Goal: Find specific page/section: Find specific page/section

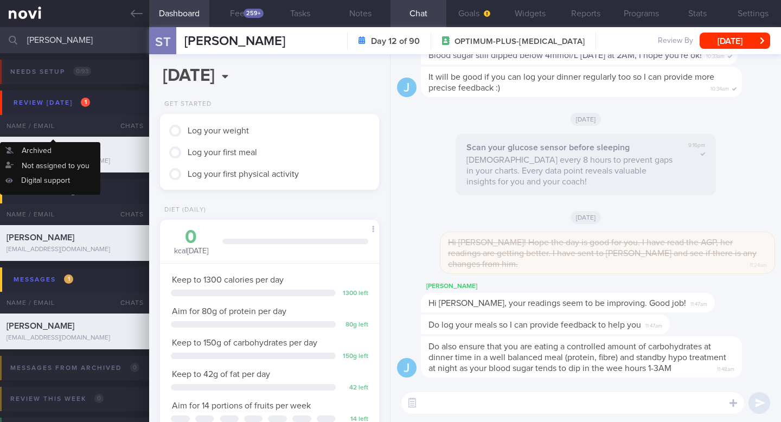
scroll to position [100, 200]
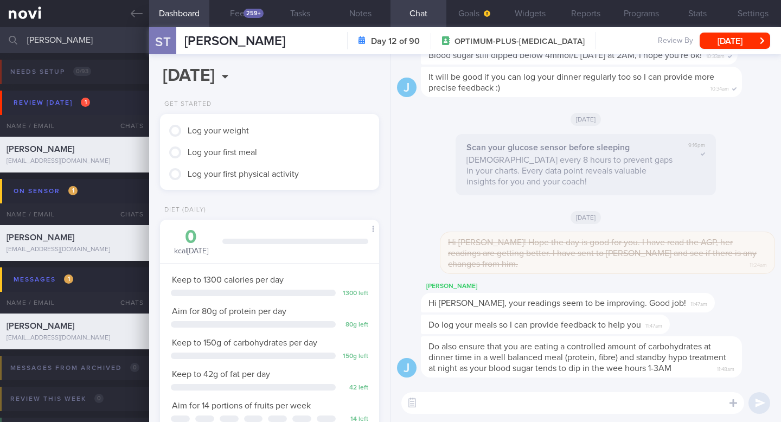
click at [64, 94] on button "Review today 1" at bounding box center [392, 103] width 784 height 24
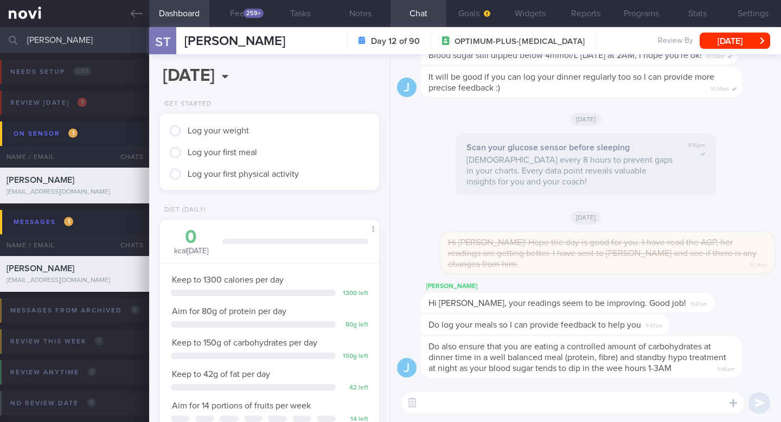
click at [78, 187] on div "Sherilyn Tang sherilyntsm@gmail.com" at bounding box center [74, 186] width 149 height 22
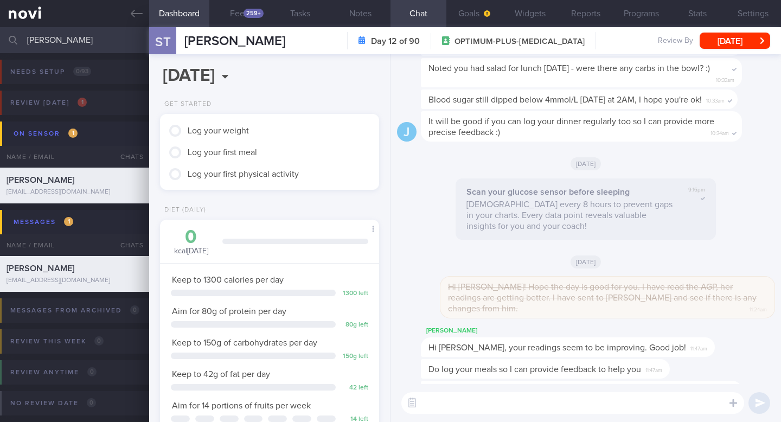
scroll to position [0, 0]
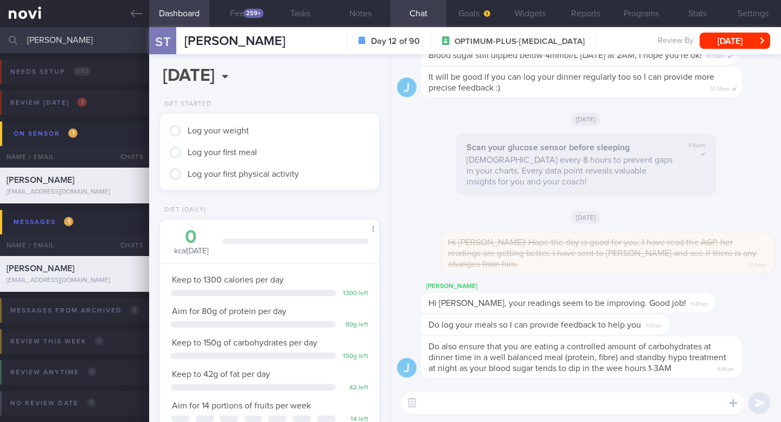
click at [66, 46] on input "sherilyn" at bounding box center [390, 40] width 781 height 26
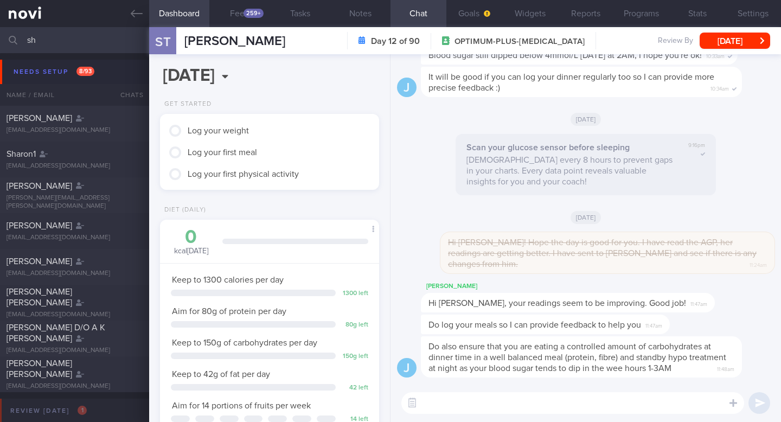
type input "s"
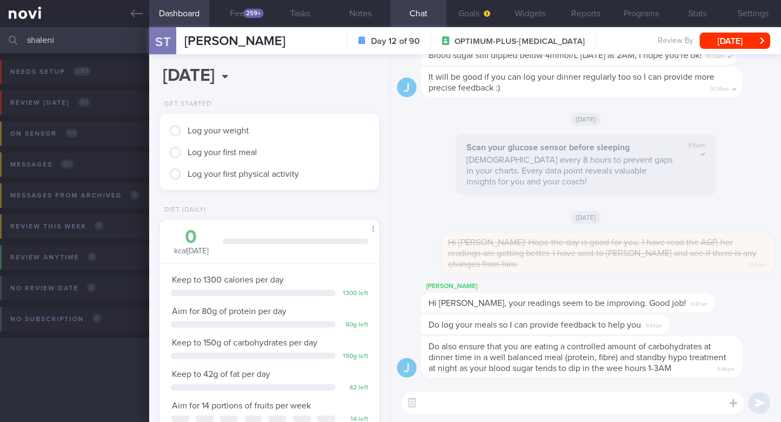
click at [87, 43] on input "shaleni" at bounding box center [390, 40] width 781 height 26
click at [139, 21] on link at bounding box center [74, 13] width 149 height 27
click at [5, 4] on link at bounding box center [74, 13] width 149 height 27
click at [55, 43] on input "shaleni" at bounding box center [390, 40] width 781 height 26
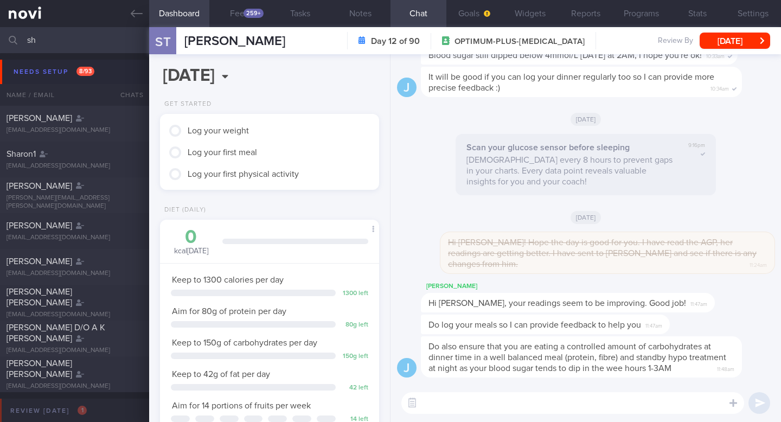
type input "s"
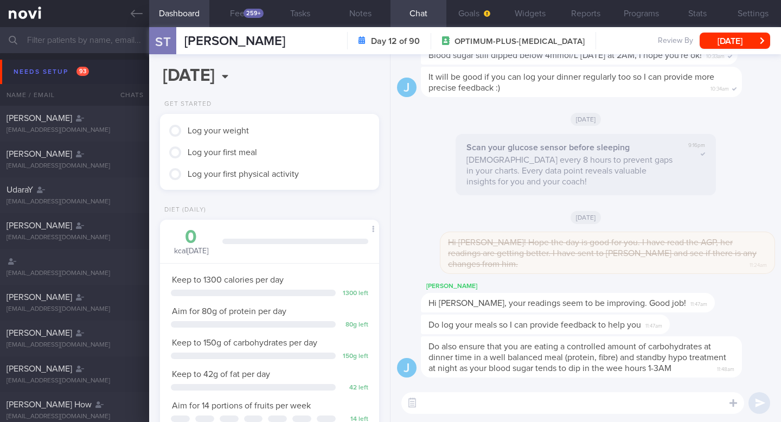
click at [181, 16] on button "Dashboard" at bounding box center [179, 13] width 60 height 27
click at [253, 10] on div "259+" at bounding box center [254, 13] width 20 height 9
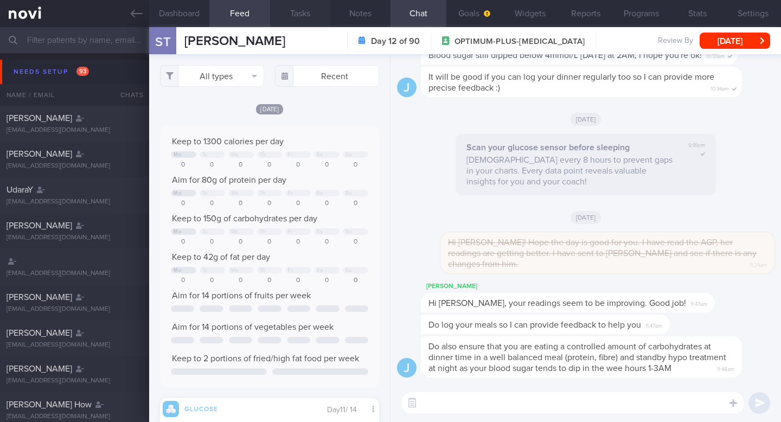
click at [305, 12] on button "Tasks" at bounding box center [300, 13] width 60 height 27
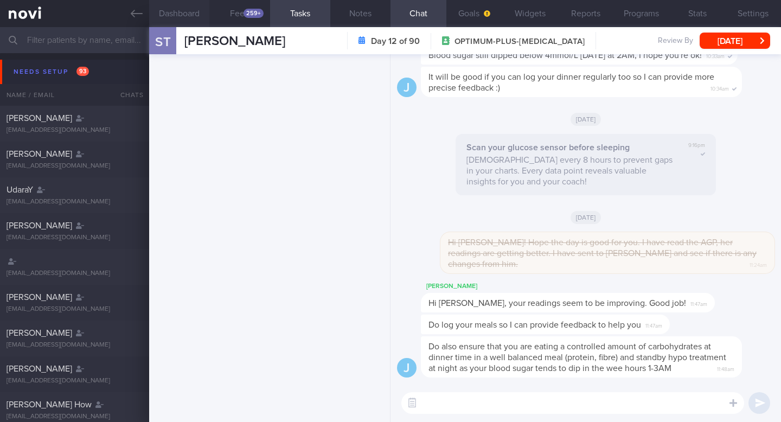
click at [185, 12] on button "Dashboard" at bounding box center [179, 13] width 60 height 27
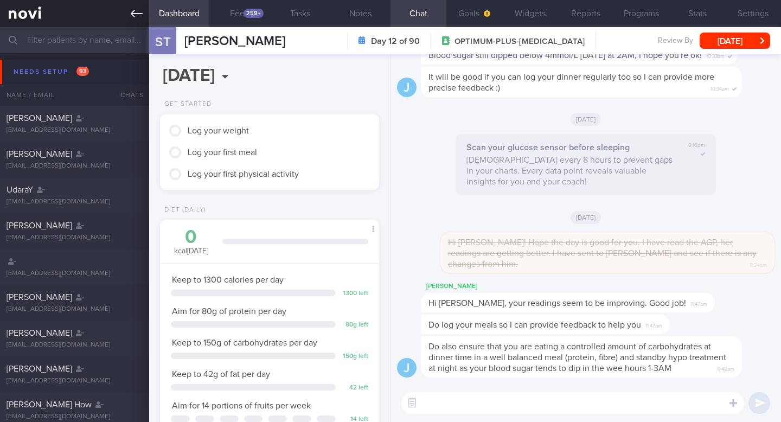
click at [43, 7] on link at bounding box center [74, 13] width 149 height 27
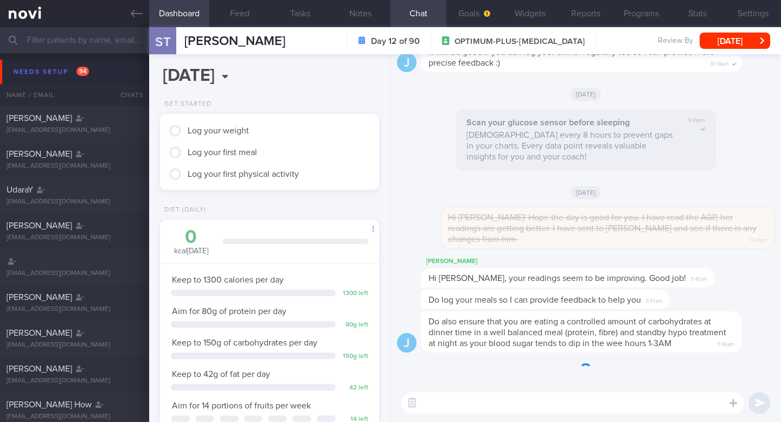
scroll to position [131, 204]
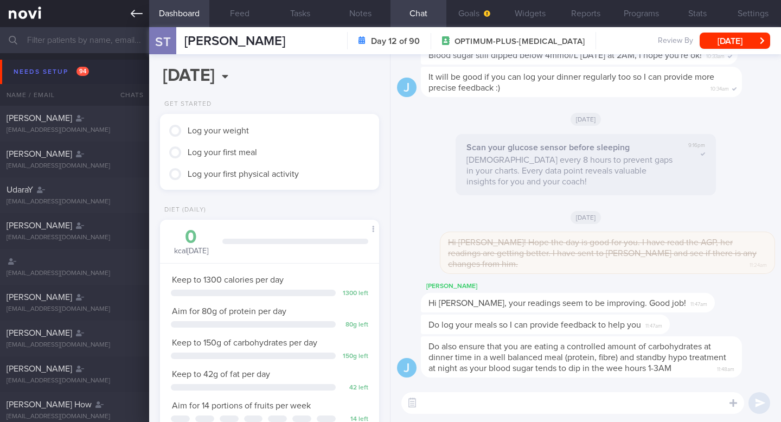
click at [137, 15] on icon at bounding box center [137, 14] width 12 height 12
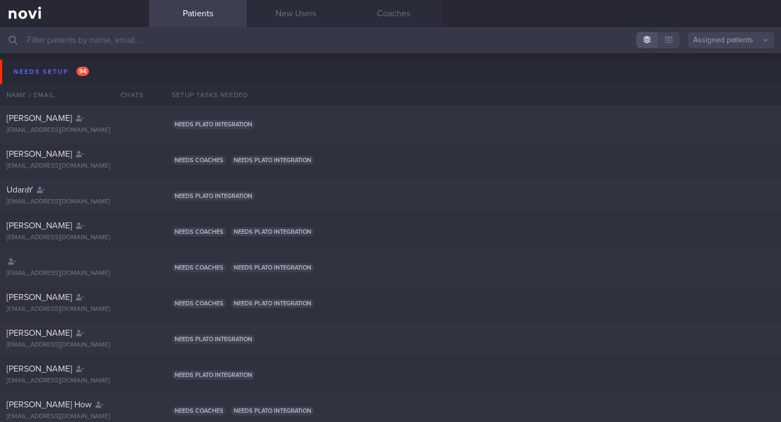
click at [59, 43] on input "text" at bounding box center [390, 40] width 781 height 26
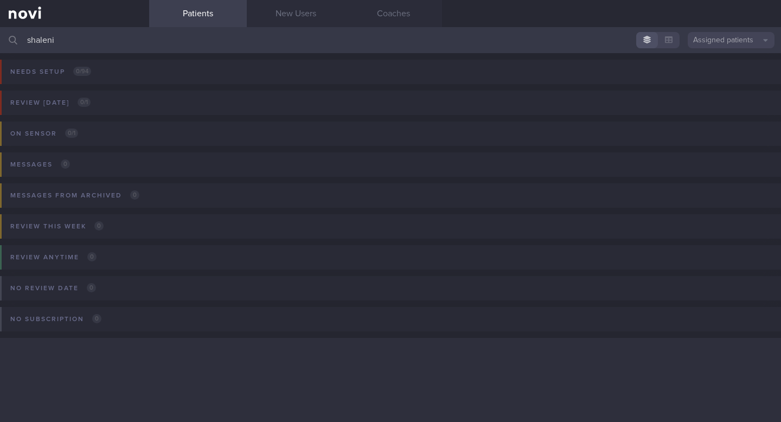
click at [92, 47] on input "shaleni" at bounding box center [390, 40] width 781 height 26
click at [88, 36] on input "shaleni" at bounding box center [390, 40] width 781 height 26
click at [287, 28] on input "shaleni" at bounding box center [390, 40] width 781 height 26
type input "shaleni"
click at [124, 34] on input "shaleni" at bounding box center [390, 40] width 781 height 26
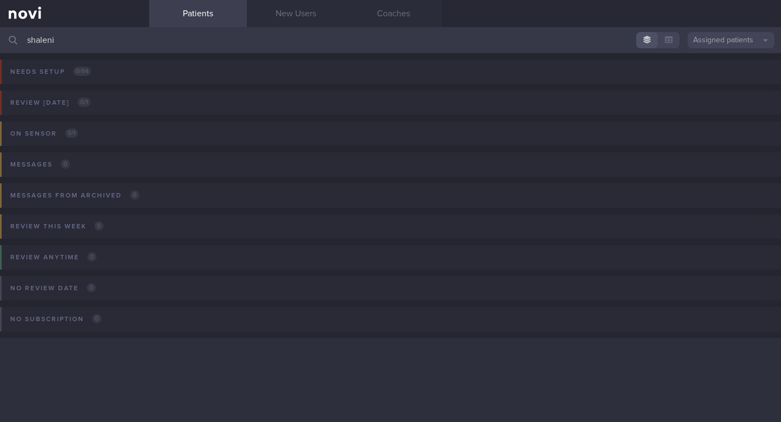
click at [124, 34] on input "shaleni" at bounding box center [390, 40] width 781 height 26
click at [294, 298] on div "No review date 0 Name / Email Chats Review By Last Reviewed Active Program Notes" at bounding box center [390, 296] width 781 height 53
click at [93, 43] on input "shaleni" at bounding box center [390, 40] width 781 height 26
type input "[EMAIL_ADDRESS][DOMAIN_NAME]"
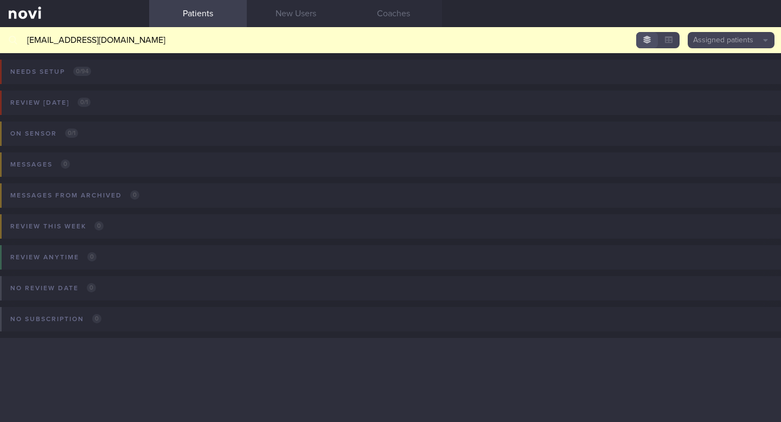
click at [429, 48] on input "[EMAIL_ADDRESS][DOMAIN_NAME]" at bounding box center [390, 40] width 781 height 26
click at [200, 20] on link "Patients" at bounding box center [198, 13] width 98 height 27
click at [543, 46] on input "[EMAIL_ADDRESS][DOMAIN_NAME]" at bounding box center [390, 40] width 781 height 26
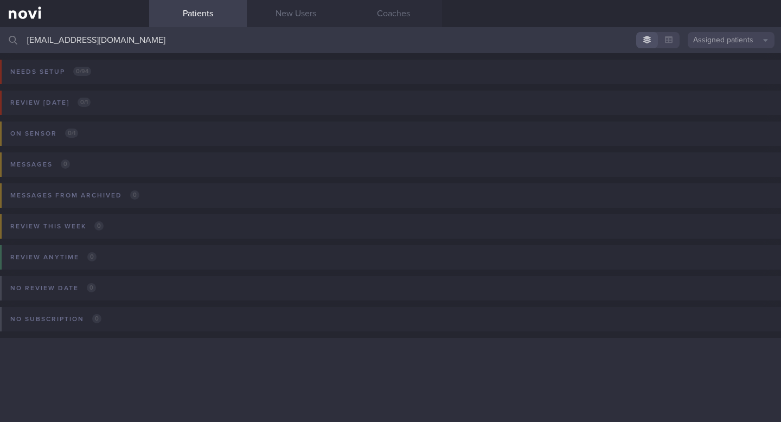
click at [184, 47] on input "[EMAIL_ADDRESS][DOMAIN_NAME]" at bounding box center [390, 40] width 781 height 26
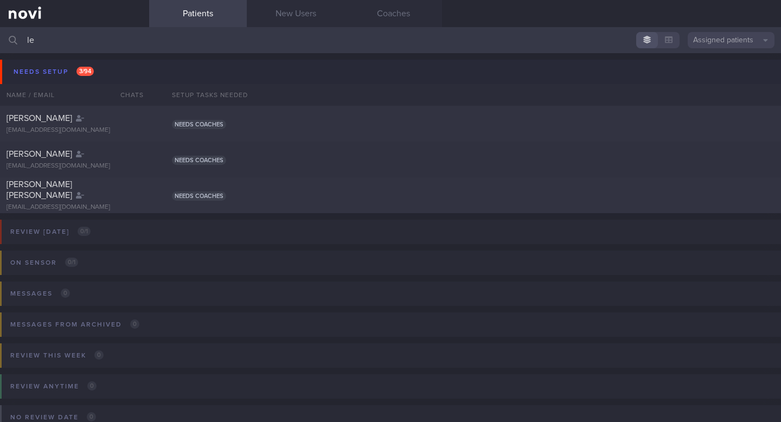
type input "l"
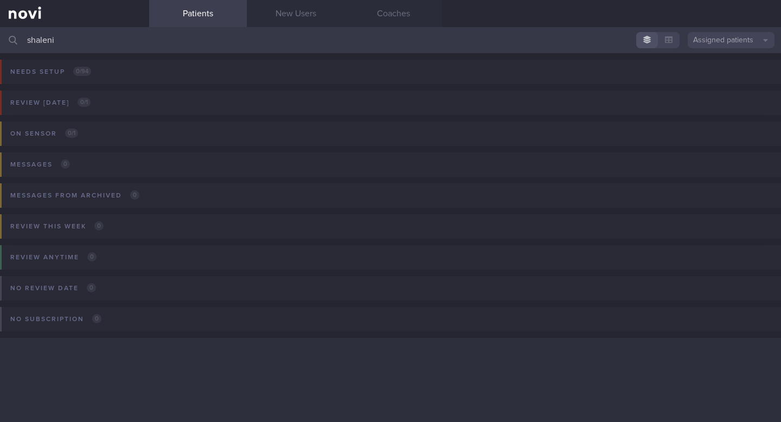
click at [62, 50] on input "shaleni" at bounding box center [390, 40] width 781 height 26
click at [65, 42] on input "shaleni" at bounding box center [390, 40] width 781 height 26
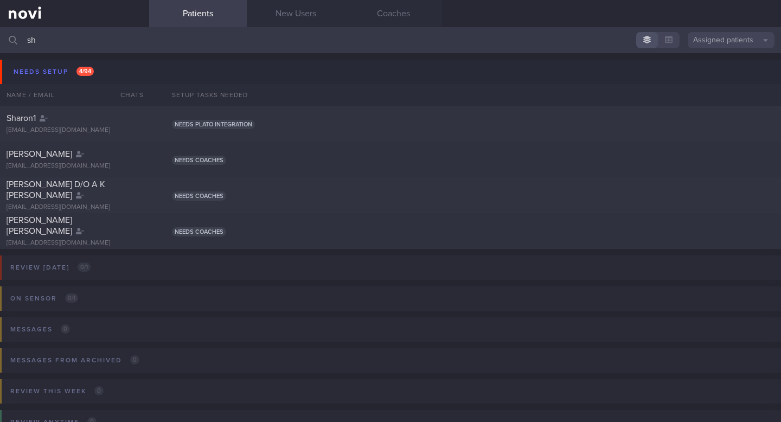
type input "s"
